Goal: Task Accomplishment & Management: Use online tool/utility

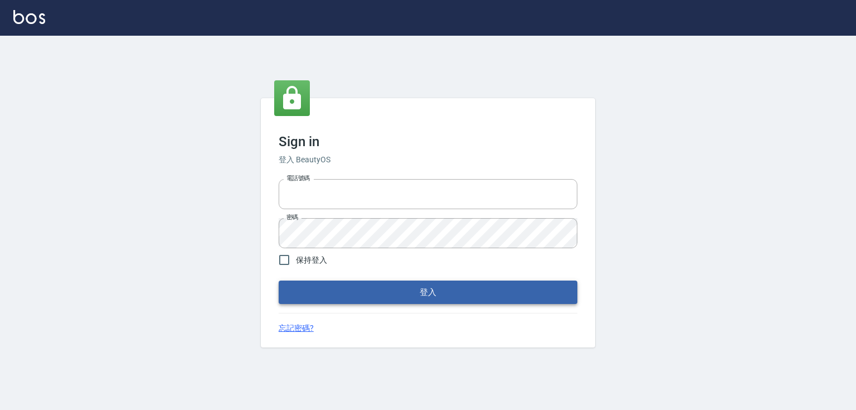
type input "0979268866"
click at [444, 297] on button "登入" at bounding box center [428, 291] width 299 height 23
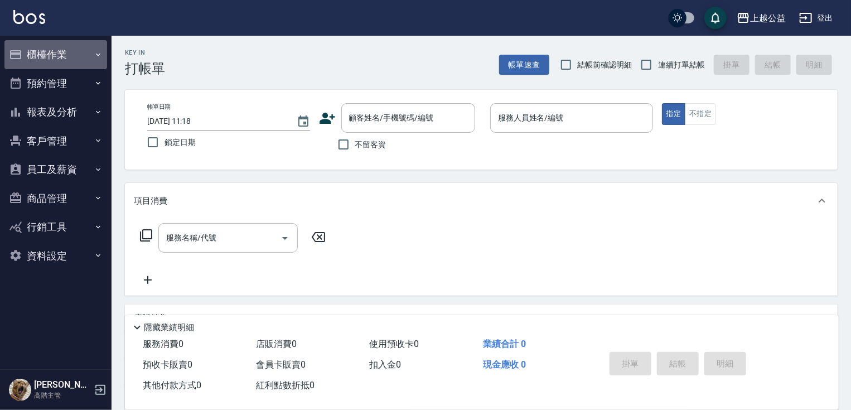
click at [27, 56] on button "櫃檯作業" at bounding box center [55, 54] width 103 height 29
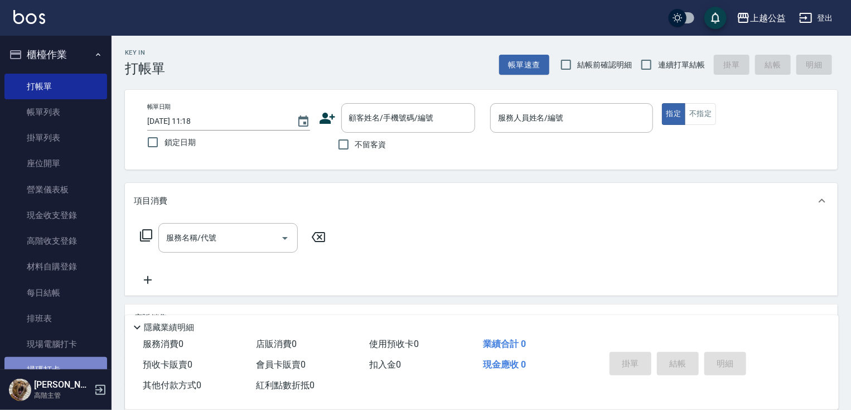
click at [77, 367] on link "掃碼打卡" at bounding box center [55, 370] width 103 height 26
